Goal: Task Accomplishment & Management: Complete application form

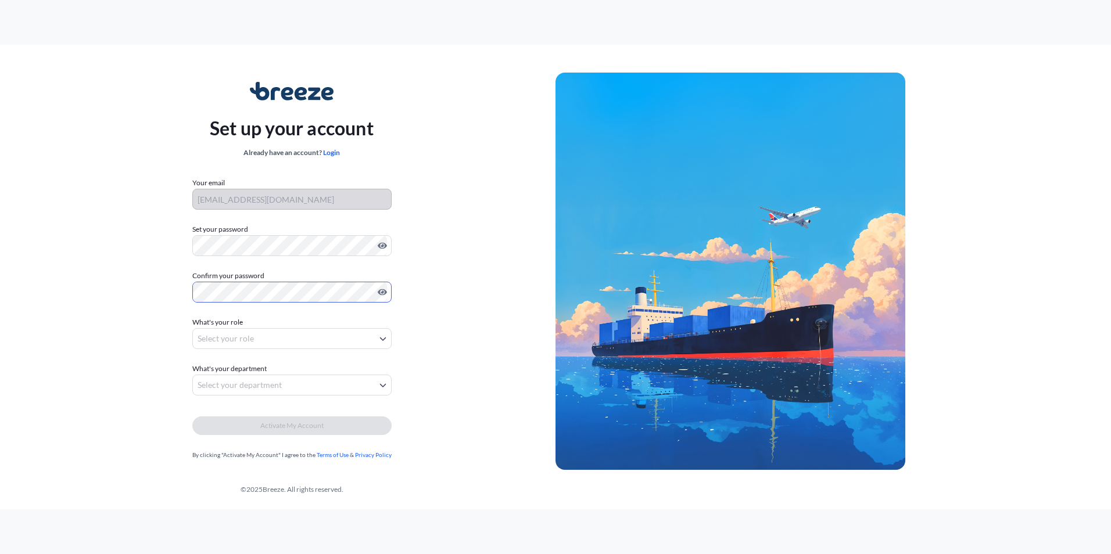
click at [217, 337] on body "Set up your account Already have an account? Login Your email [EMAIL_ADDRESS][D…" at bounding box center [555, 277] width 1111 height 554
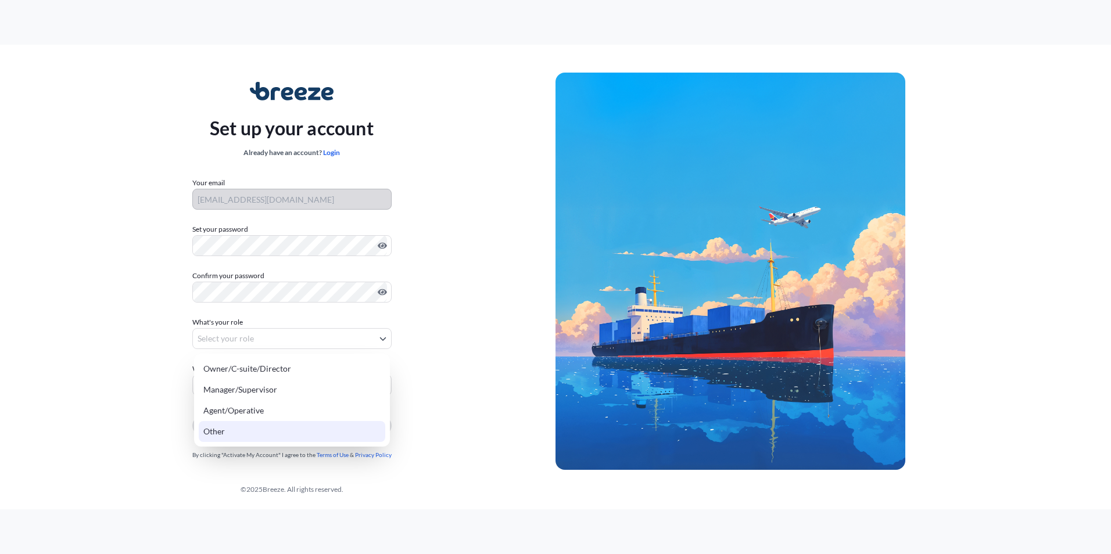
click at [290, 426] on div "Other" at bounding box center [292, 431] width 186 height 21
select select "other"
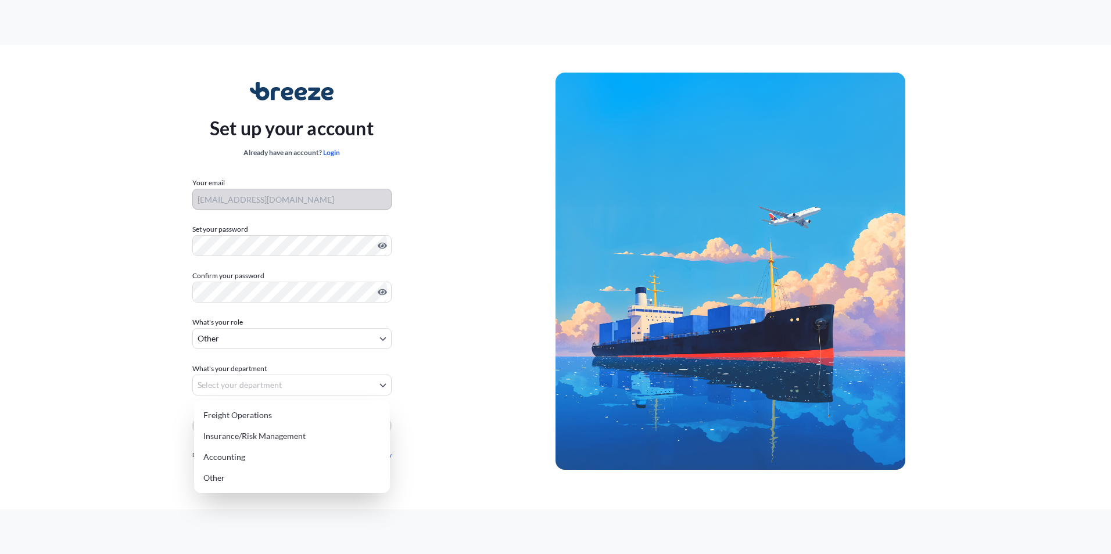
click at [274, 382] on body "Set up your account Already have an account? Login Your email [EMAIL_ADDRESS][D…" at bounding box center [555, 277] width 1111 height 554
click at [269, 409] on div "Freight Operations" at bounding box center [292, 415] width 186 height 21
select select "freight operations"
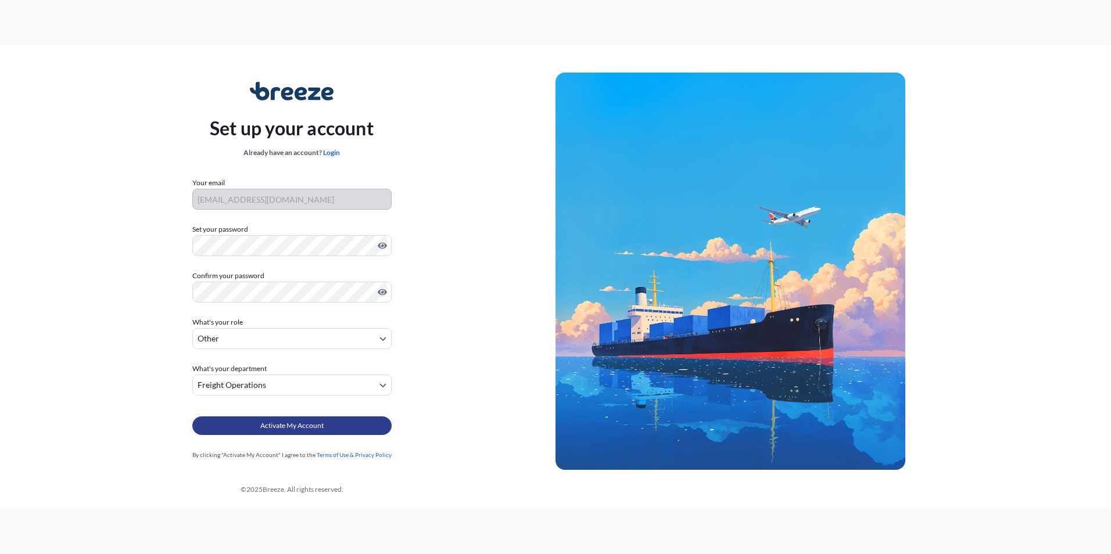
click at [283, 424] on span "Activate My Account" at bounding box center [291, 426] width 63 height 12
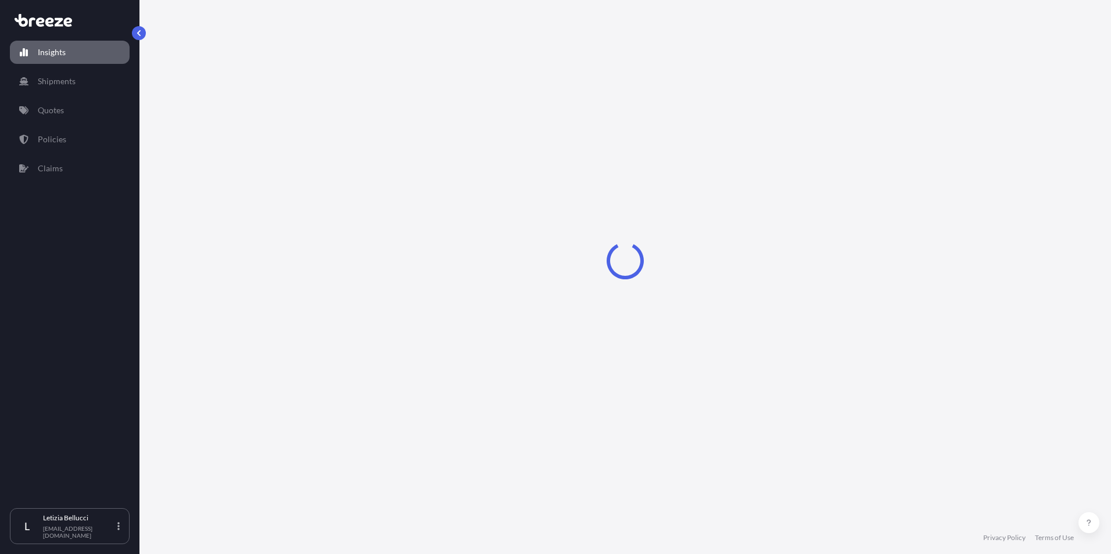
select select "2025"
